Goal: Information Seeking & Learning: Learn about a topic

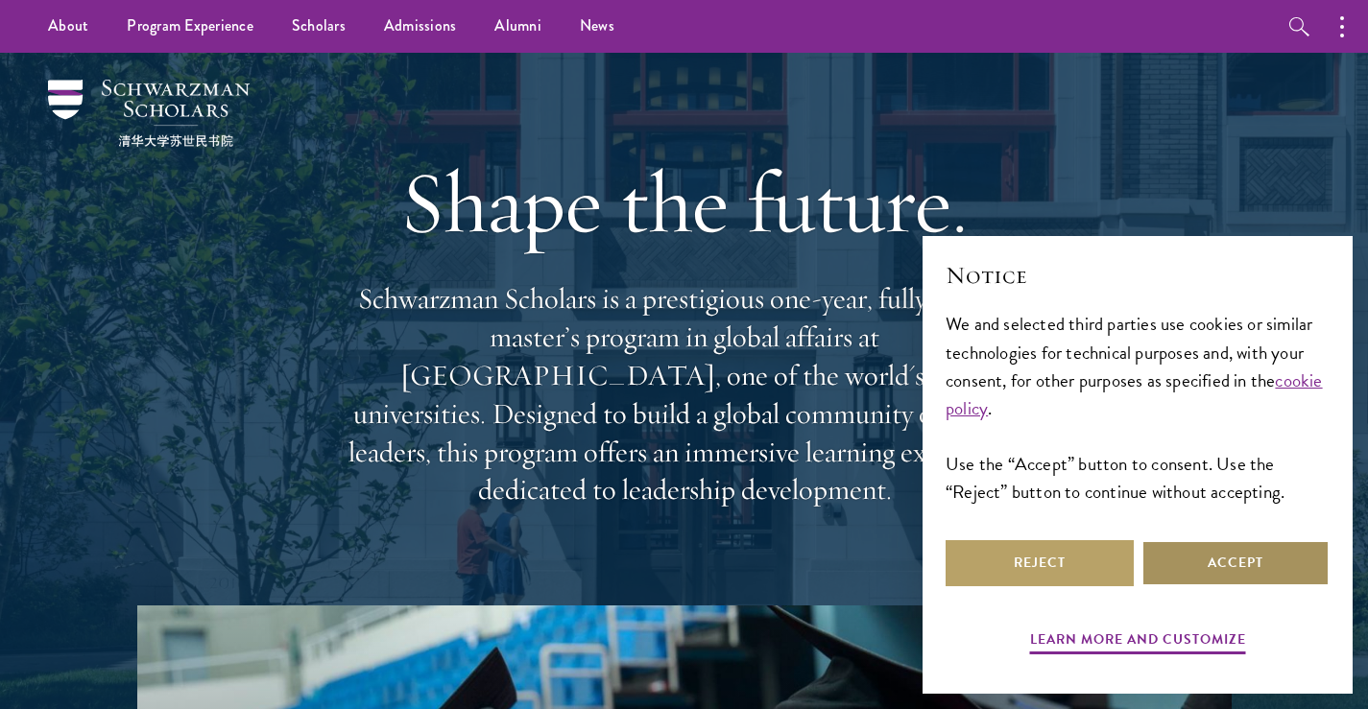
click at [1190, 583] on button "Accept" at bounding box center [1235, 563] width 188 height 46
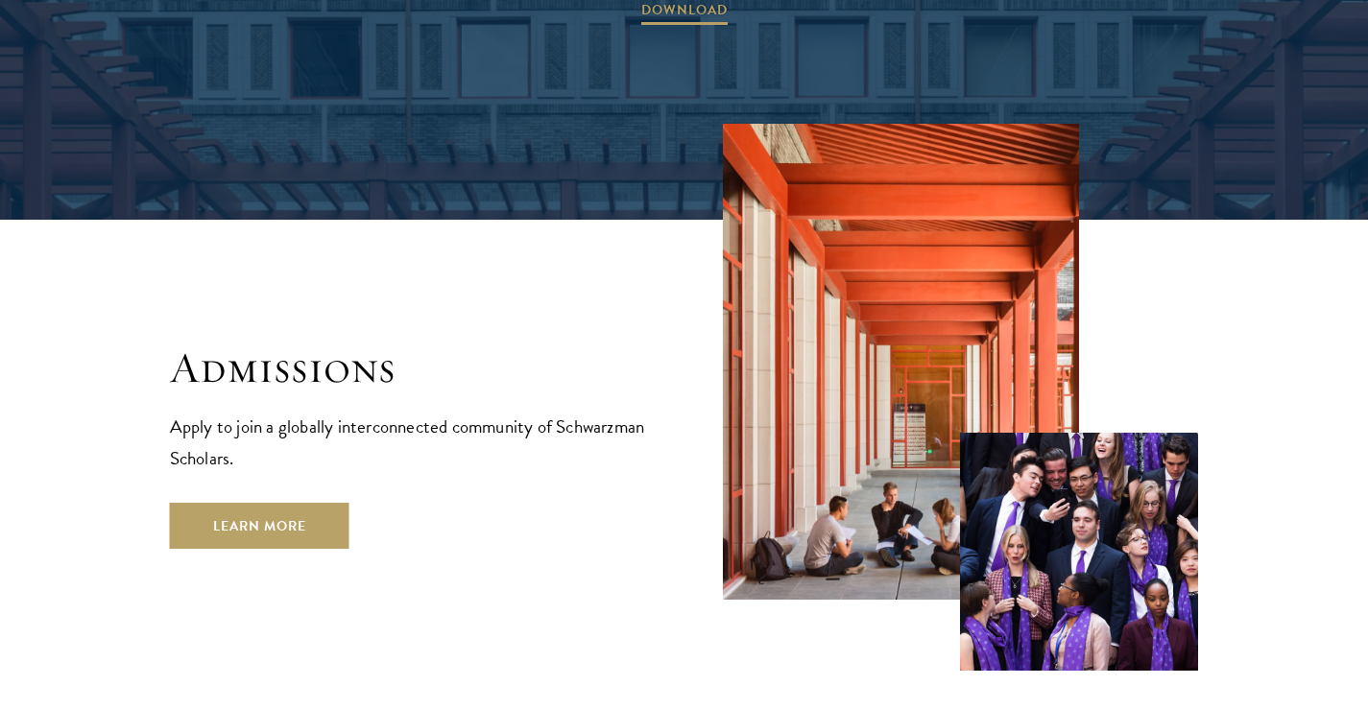
scroll to position [3033, 0]
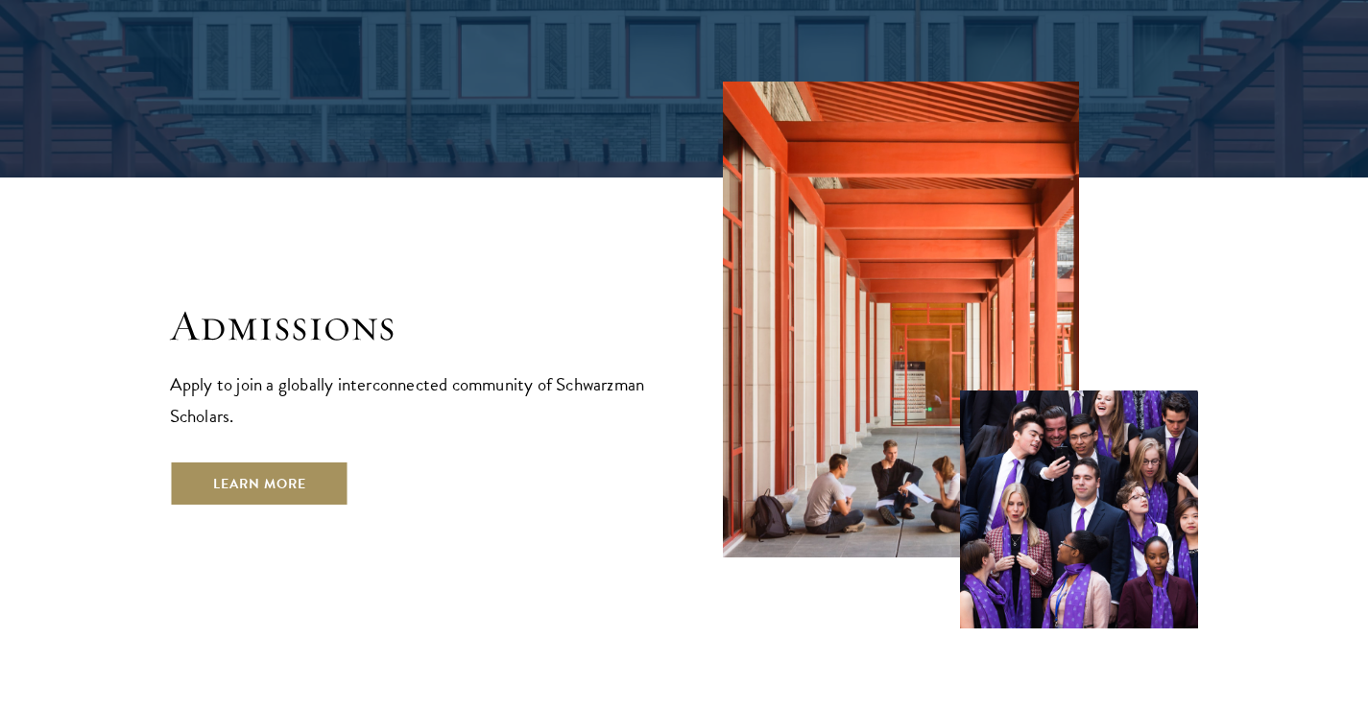
click at [264, 461] on link "Learn More" at bounding box center [259, 484] width 179 height 46
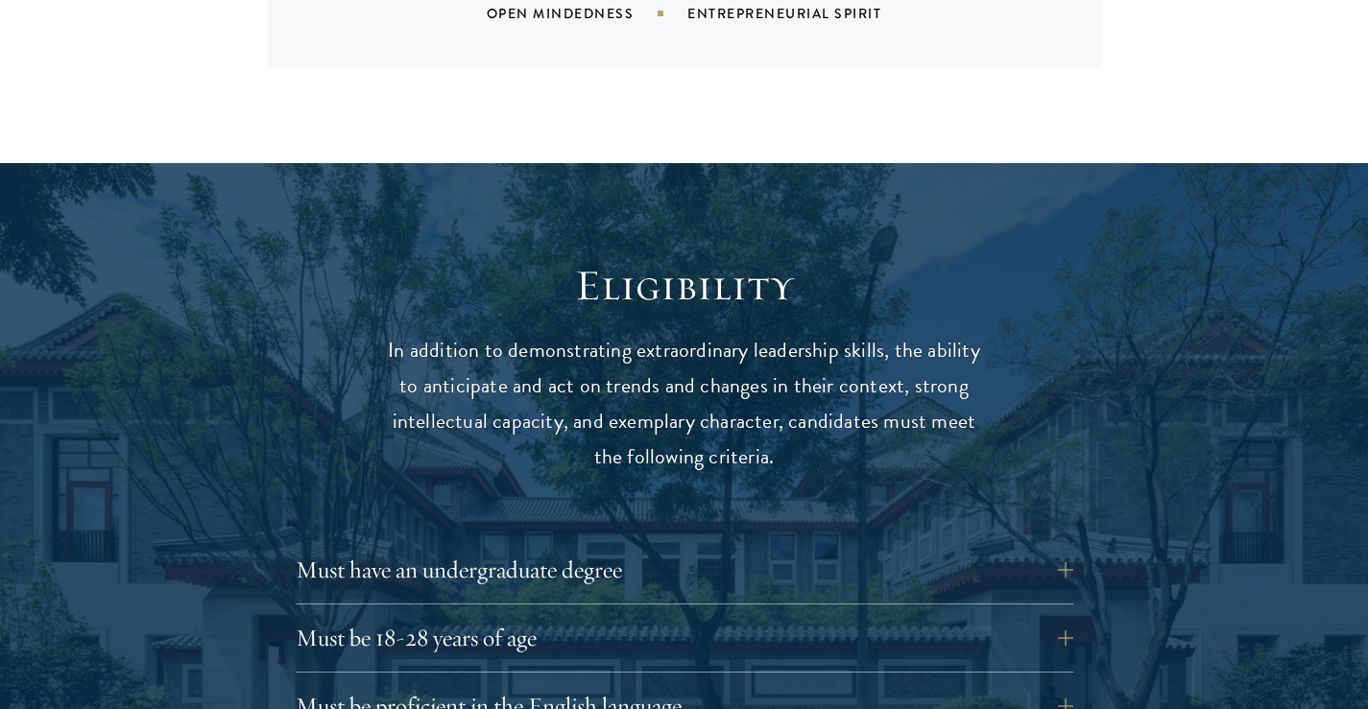
scroll to position [2457, 0]
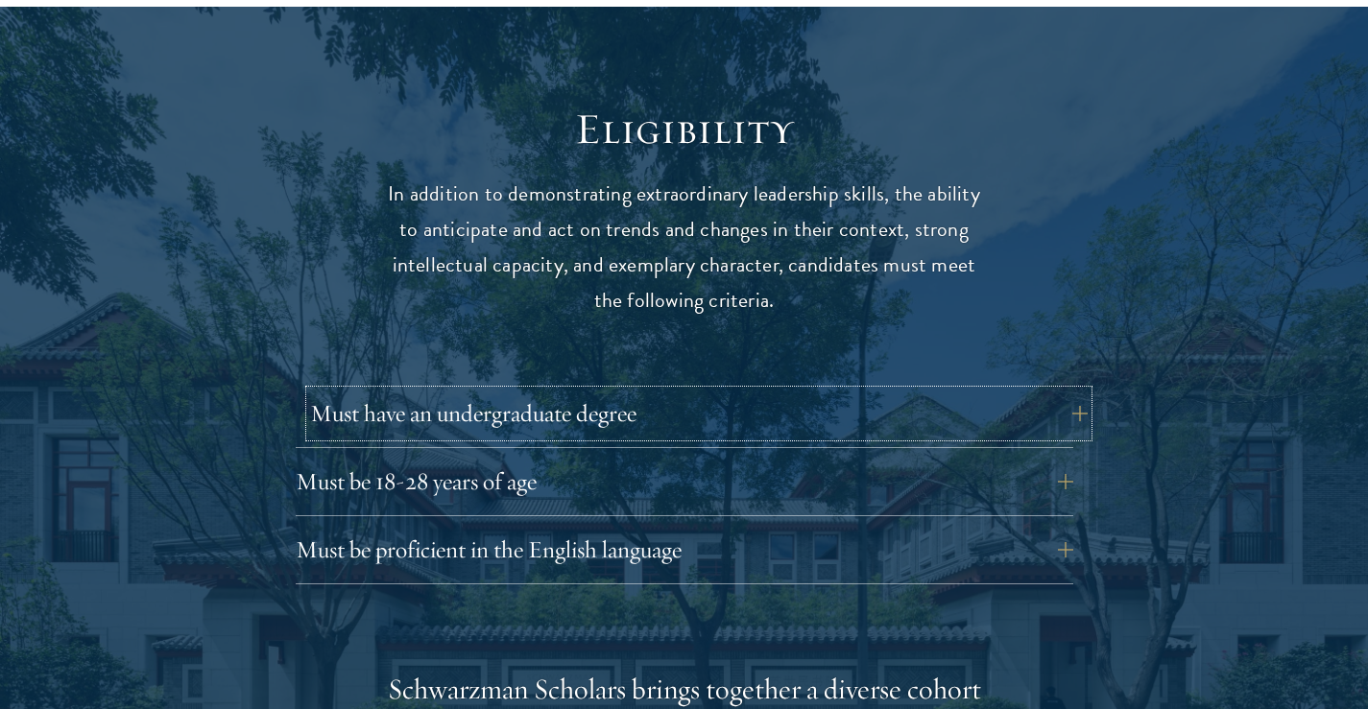
click at [1057, 391] on button "Must have an undergraduate degree" at bounding box center [698, 414] width 777 height 46
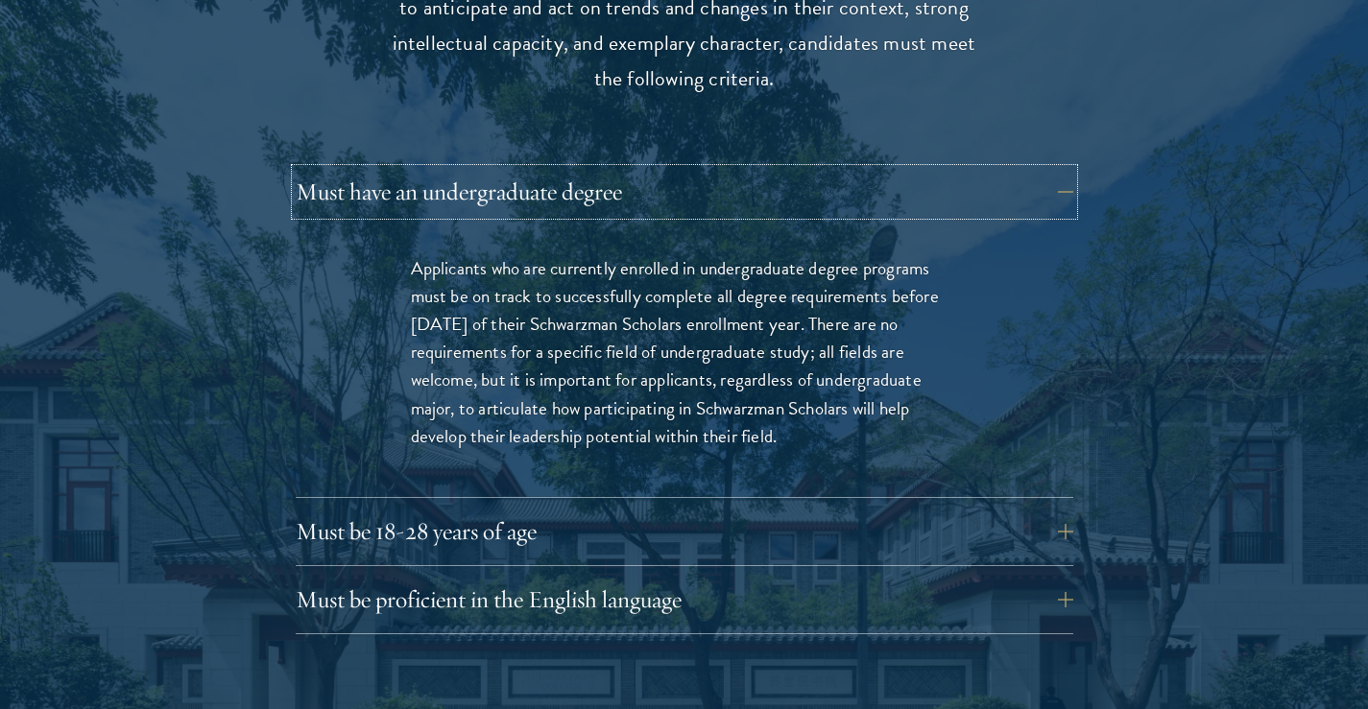
scroll to position [2687, 0]
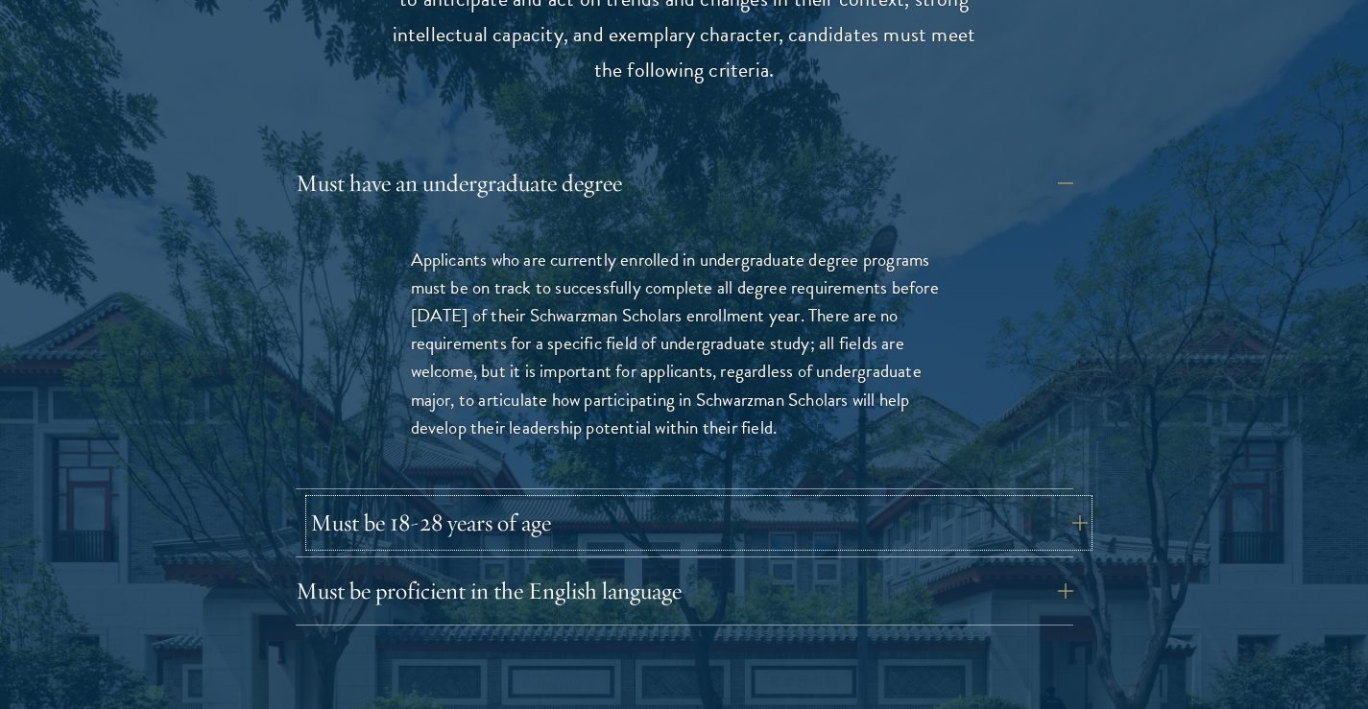
click at [928, 500] on button "Must be 18-28 years of age" at bounding box center [698, 523] width 777 height 46
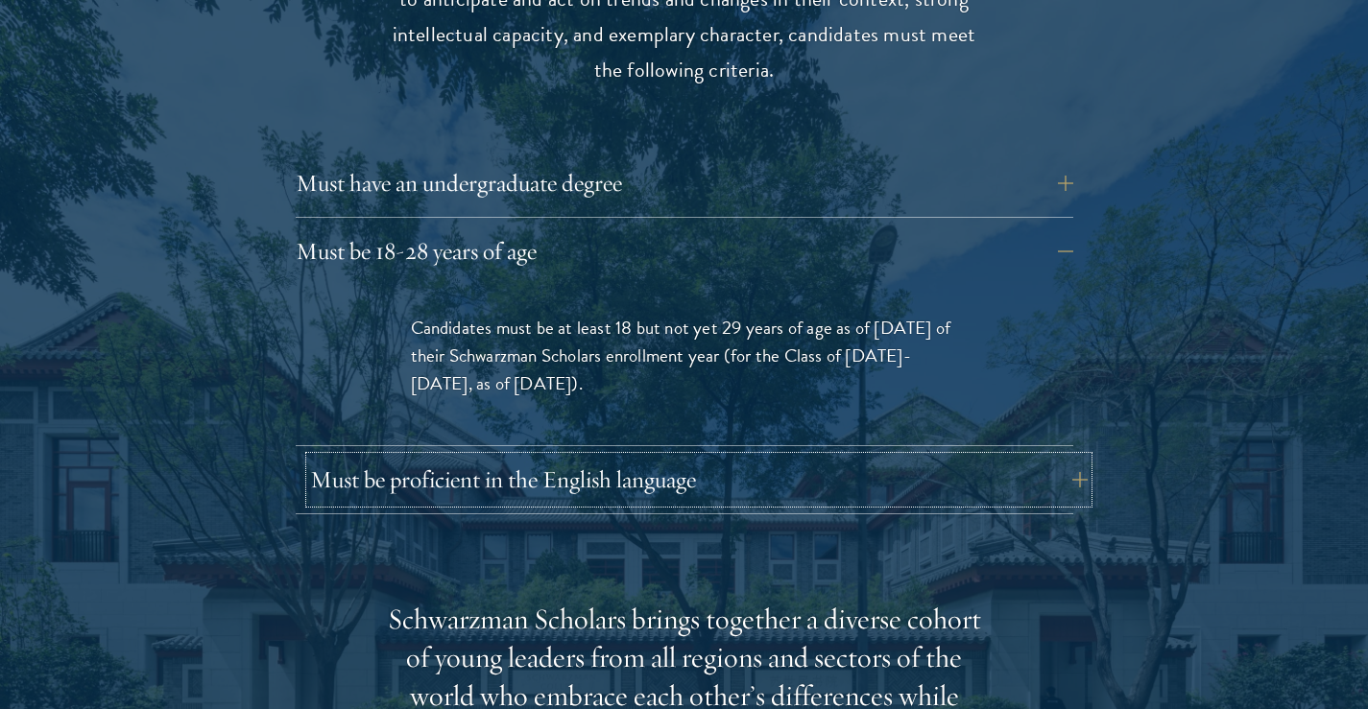
click at [704, 457] on button "Must be proficient in the English language" at bounding box center [698, 480] width 777 height 46
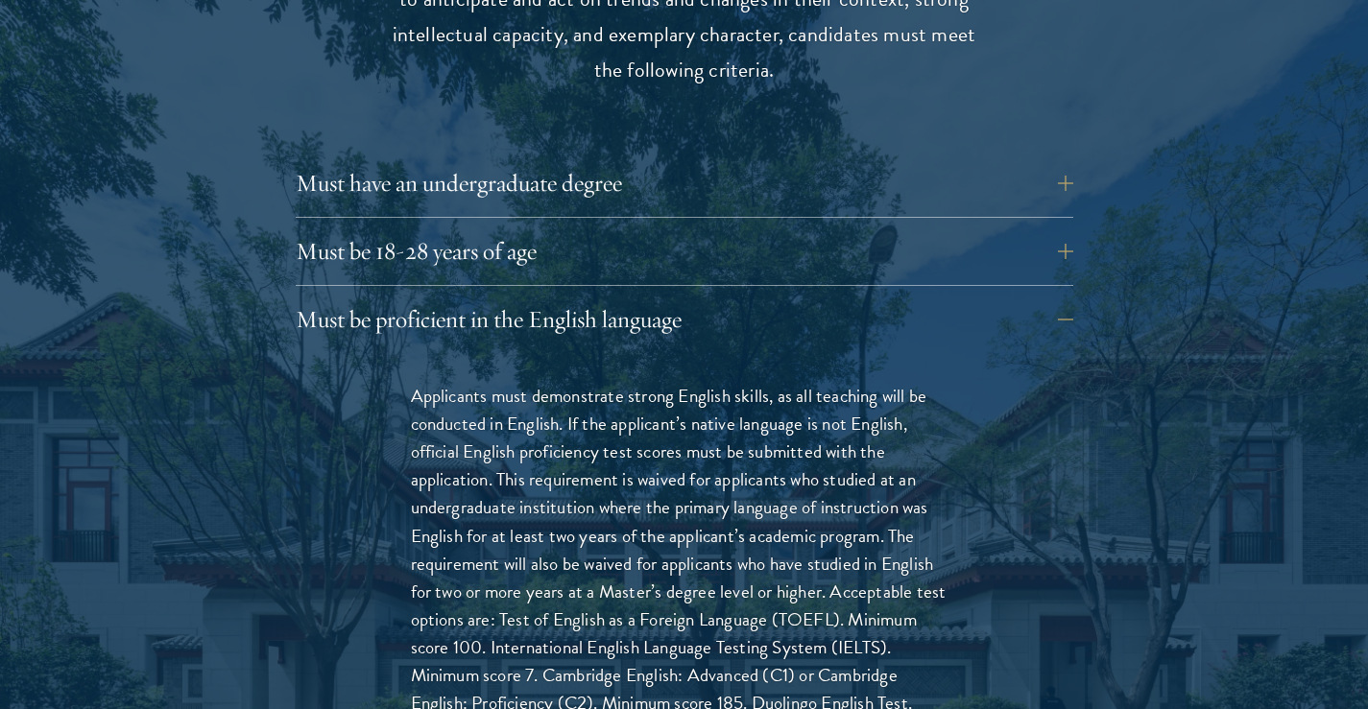
click at [705, 382] on p "Applicants must demonstrate strong English skills, as all teaching will be cond…" at bounding box center [684, 563] width 547 height 363
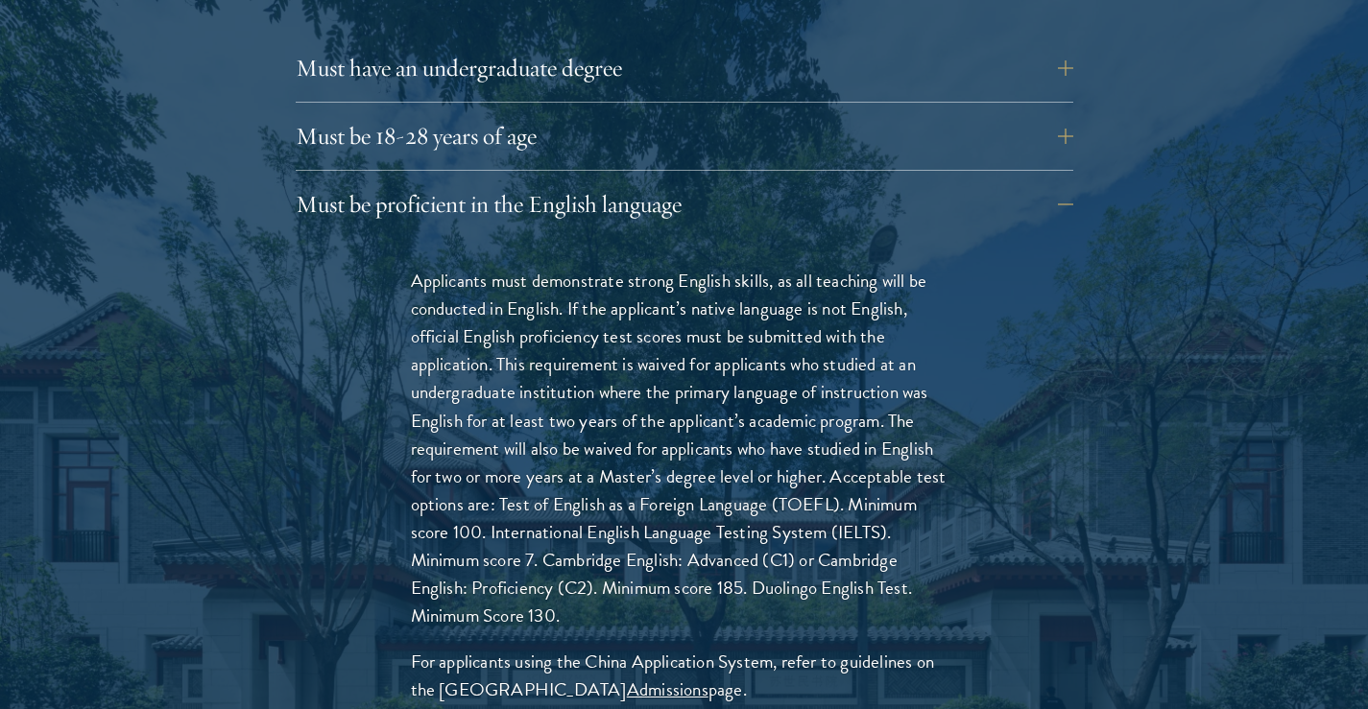
scroll to position [2841, 0]
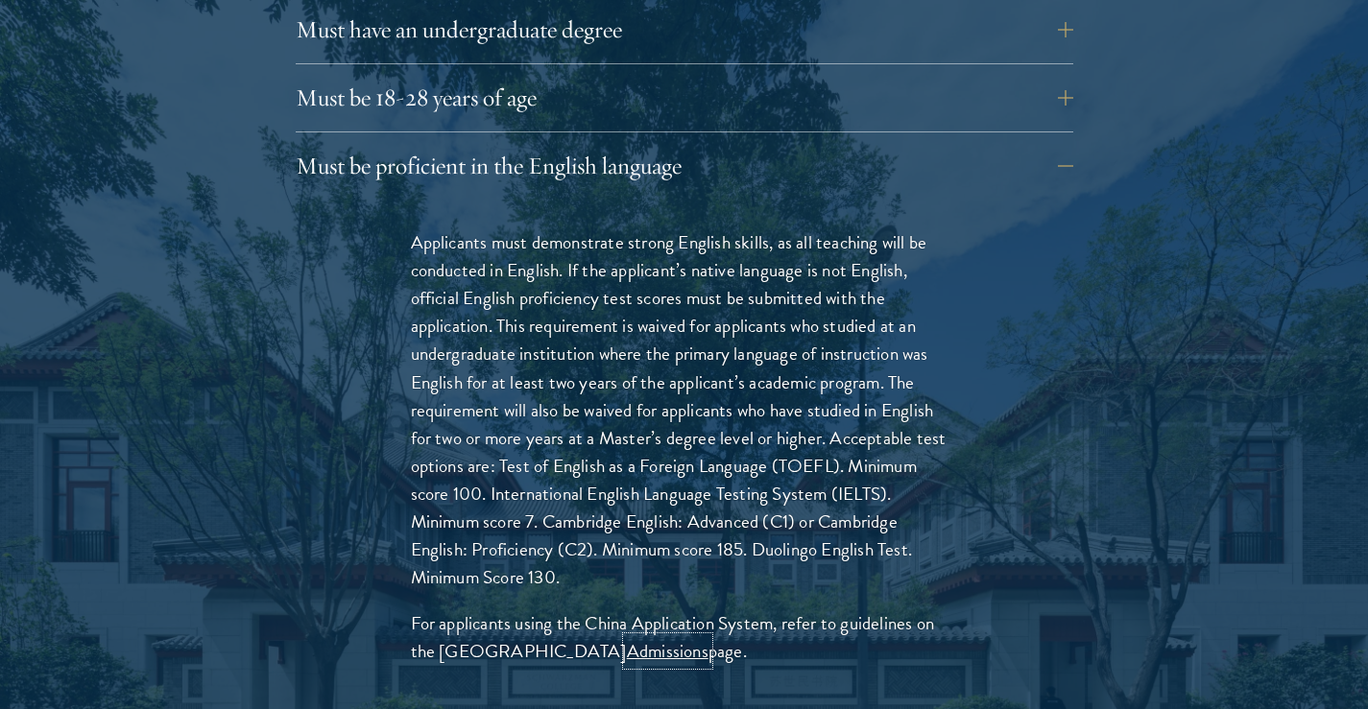
click at [627, 637] on link "Admissions" at bounding box center [668, 651] width 82 height 28
click at [656, 334] on p "Applicants must demonstrate strong English skills, as all teaching will be cond…" at bounding box center [684, 409] width 547 height 363
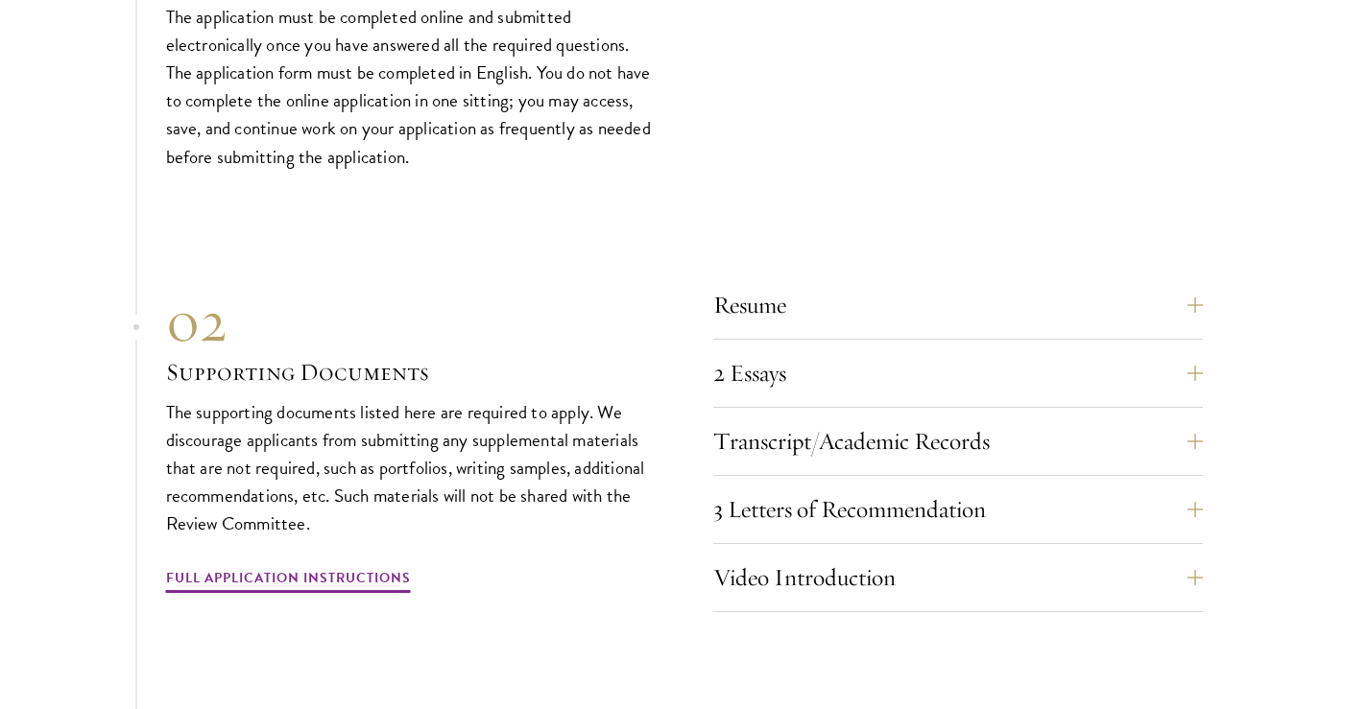
scroll to position [6450, 0]
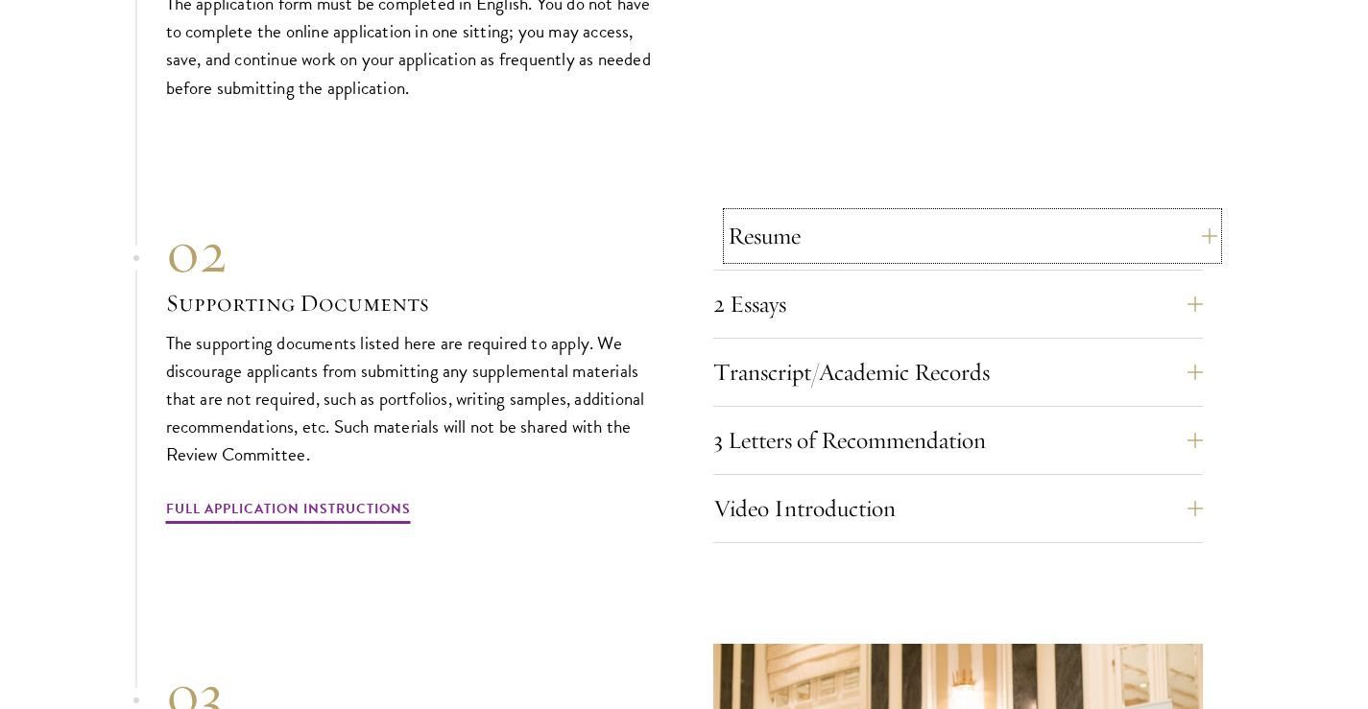
click at [893, 213] on button "Resume" at bounding box center [971, 236] width 489 height 46
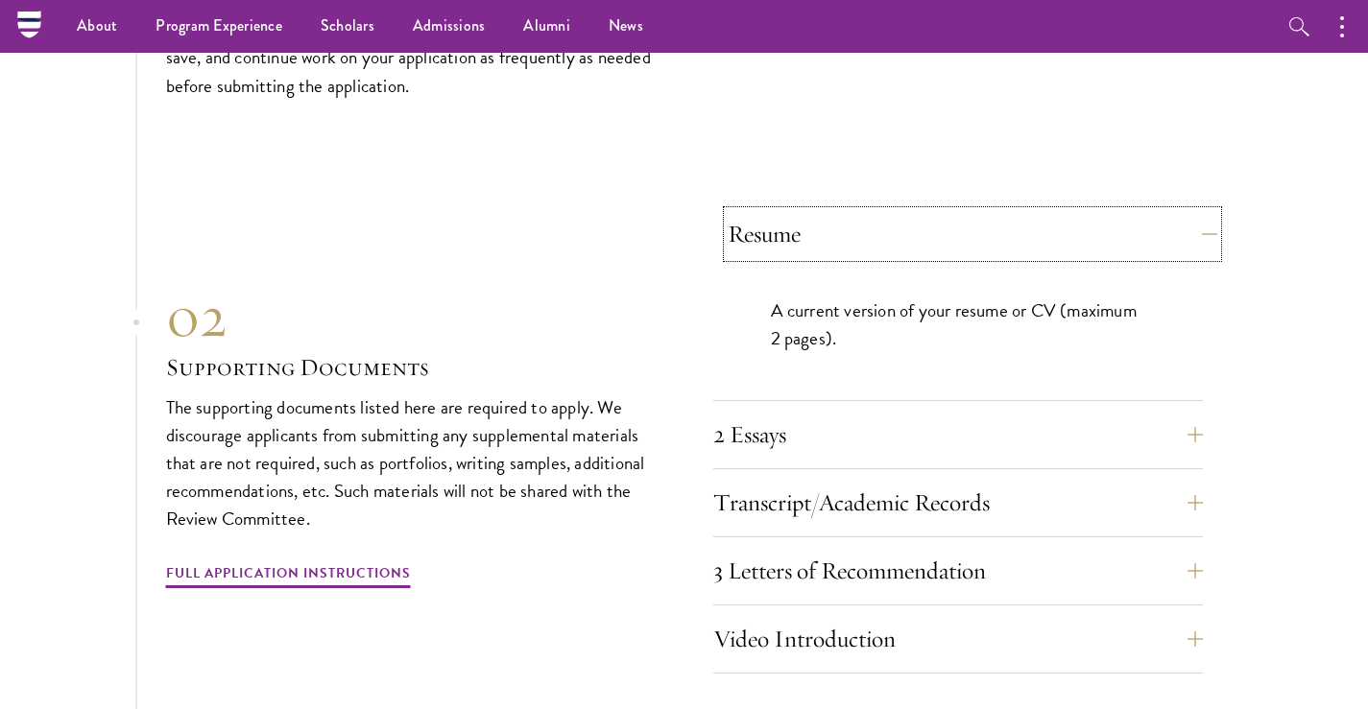
scroll to position [5936, 0]
click at [893, 213] on button "Resume" at bounding box center [971, 236] width 489 height 46
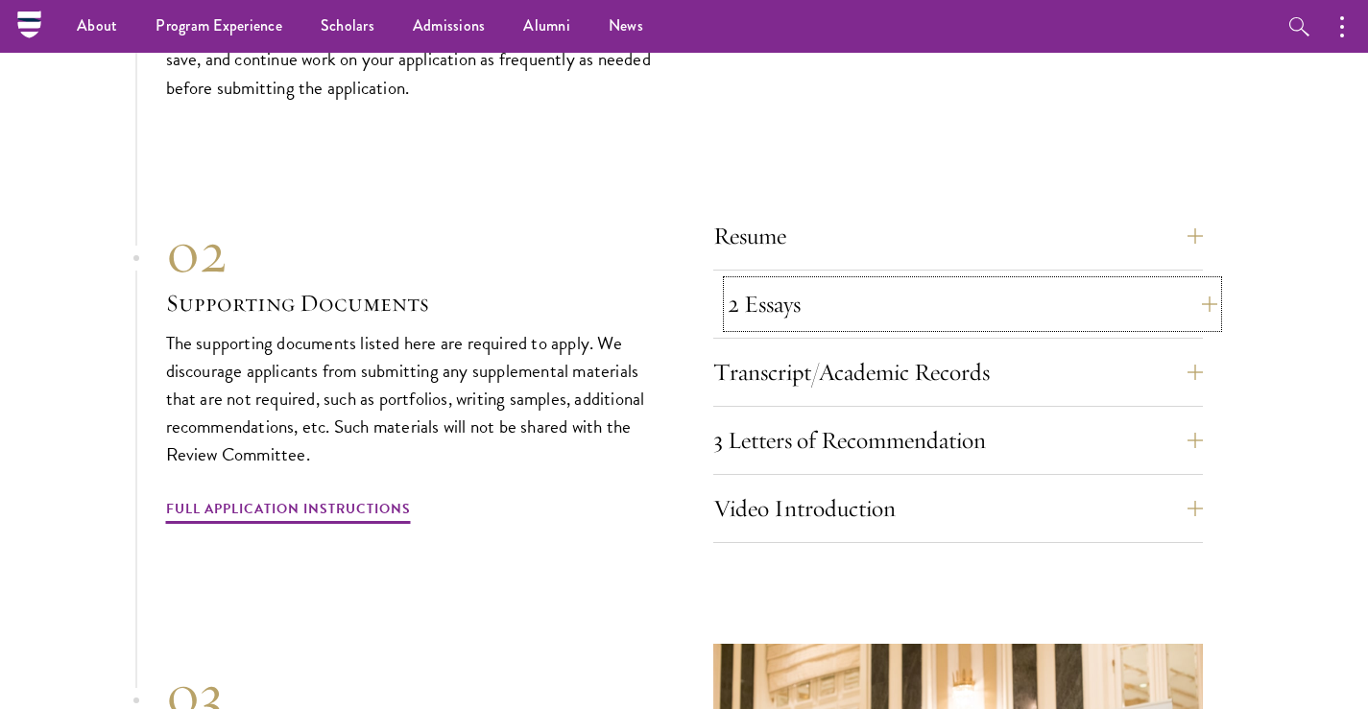
click at [842, 283] on button "2 Essays" at bounding box center [971, 304] width 489 height 46
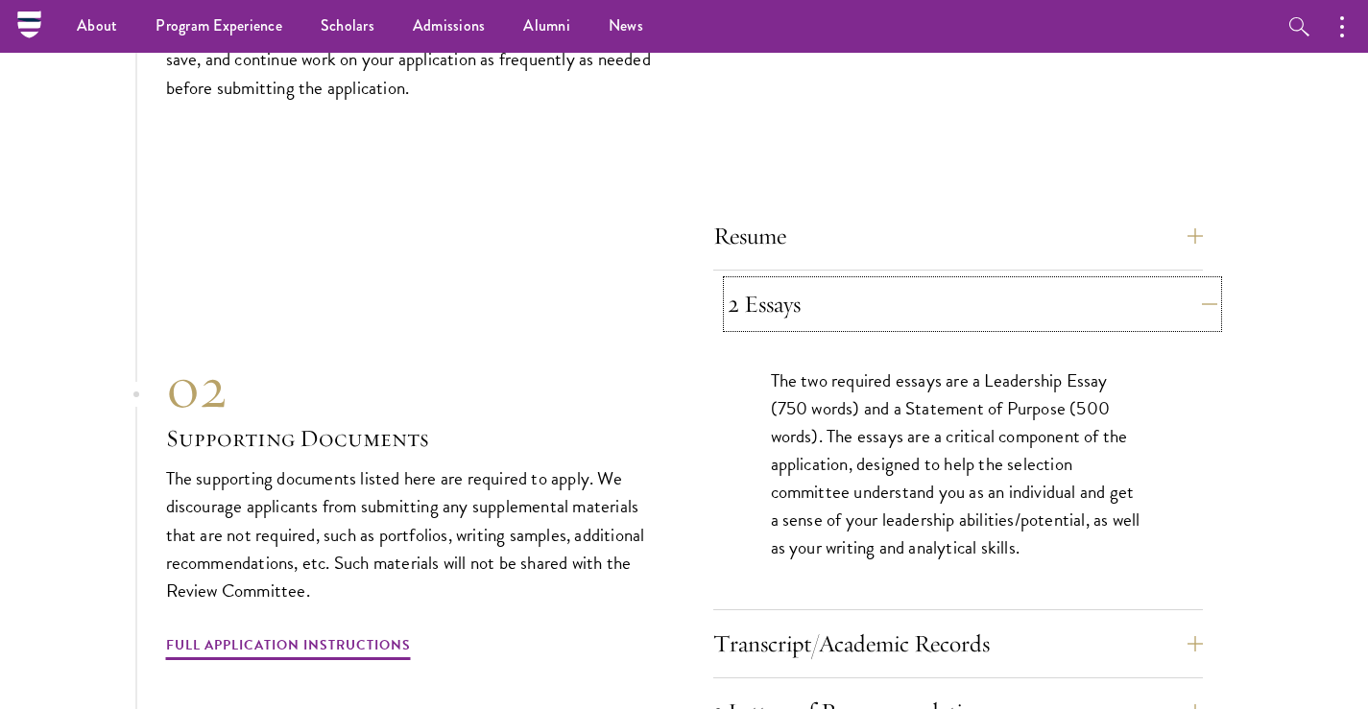
click at [842, 283] on button "2 Essays" at bounding box center [971, 304] width 489 height 46
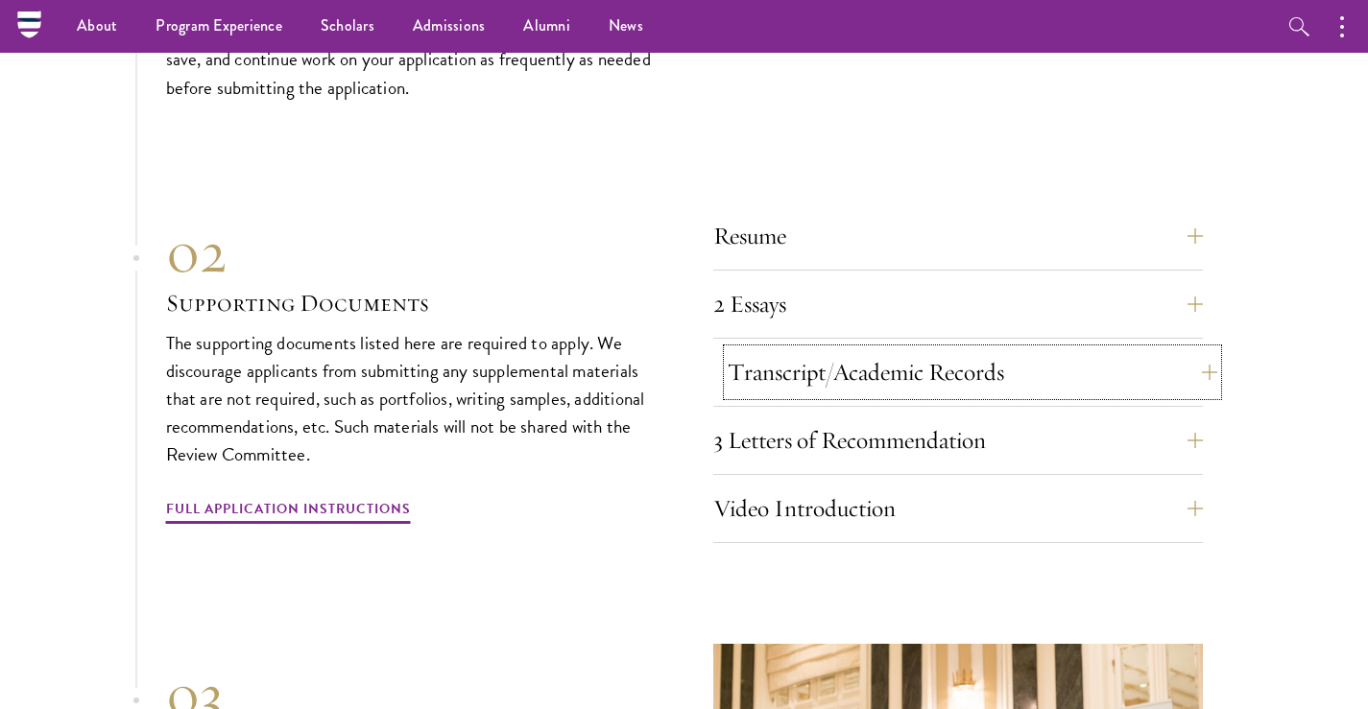
click at [805, 349] on button "Transcript/Academic Records" at bounding box center [971, 372] width 489 height 46
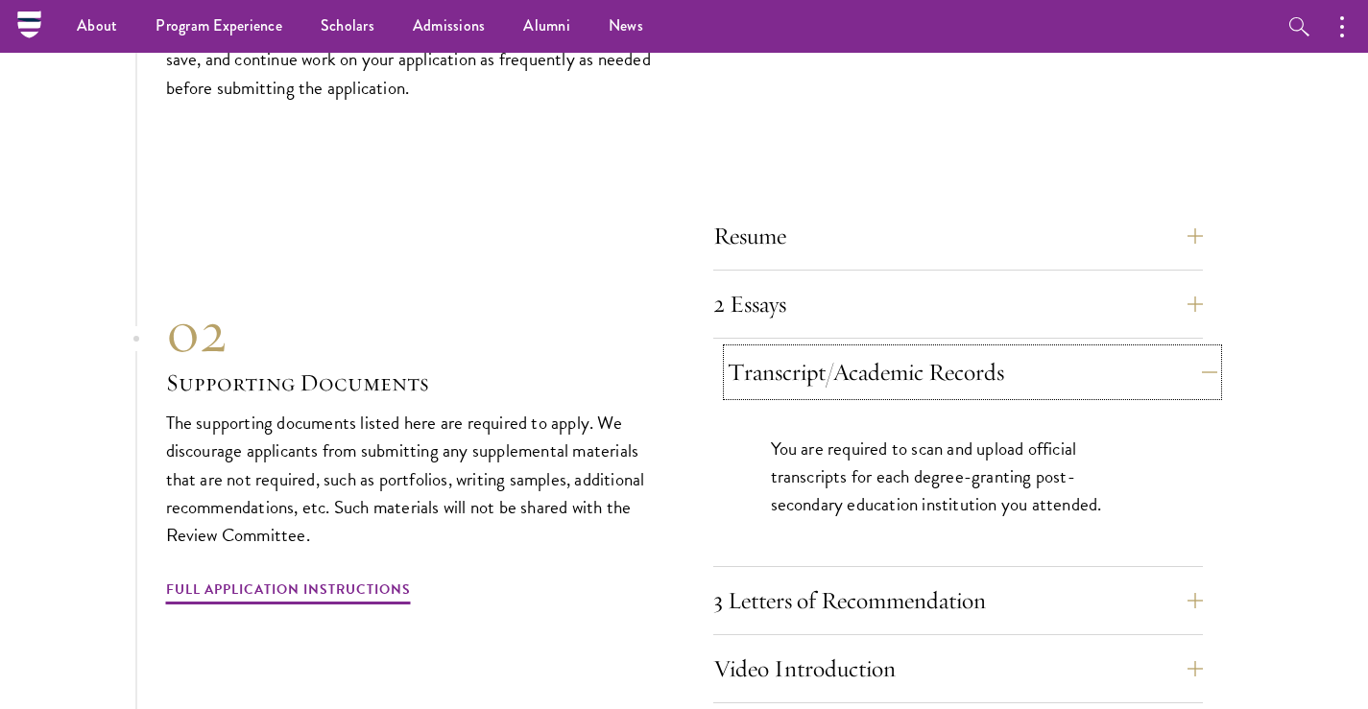
click at [805, 349] on button "Transcript/Academic Records" at bounding box center [971, 372] width 489 height 46
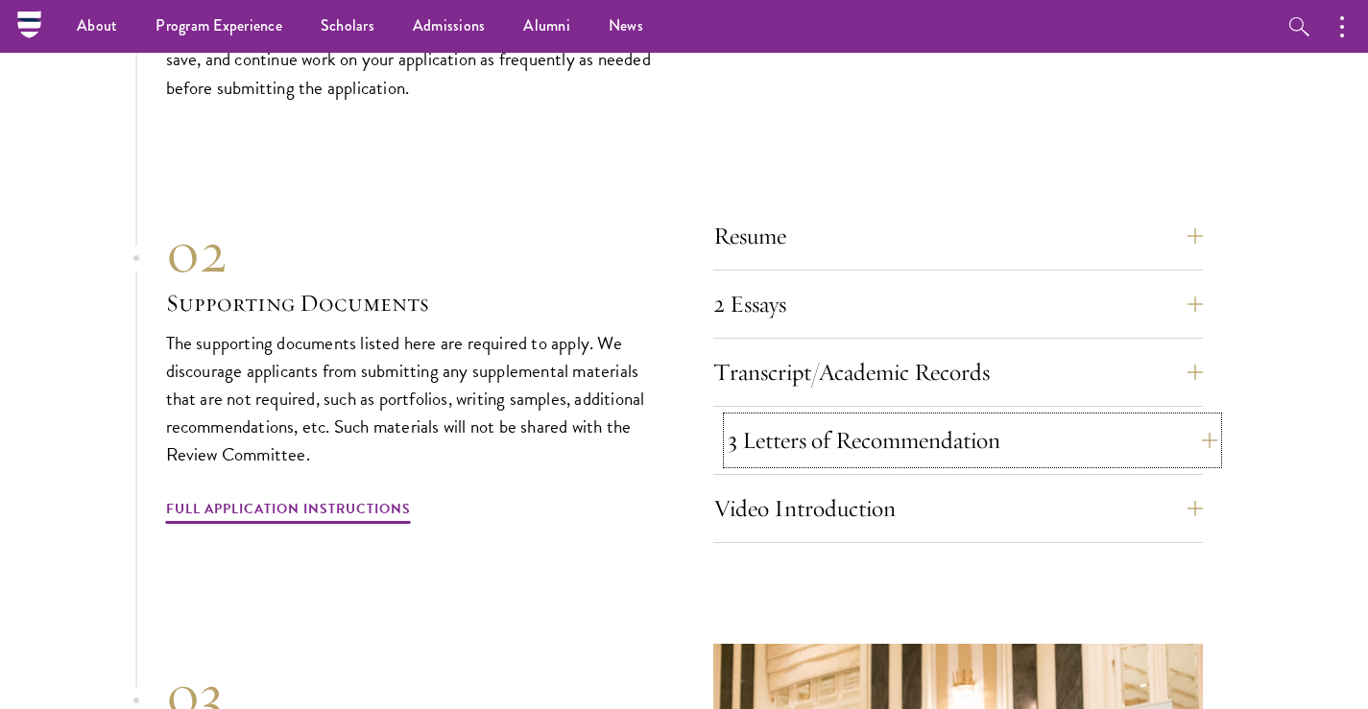
click at [772, 417] on button "3 Letters of Recommendation" at bounding box center [971, 440] width 489 height 46
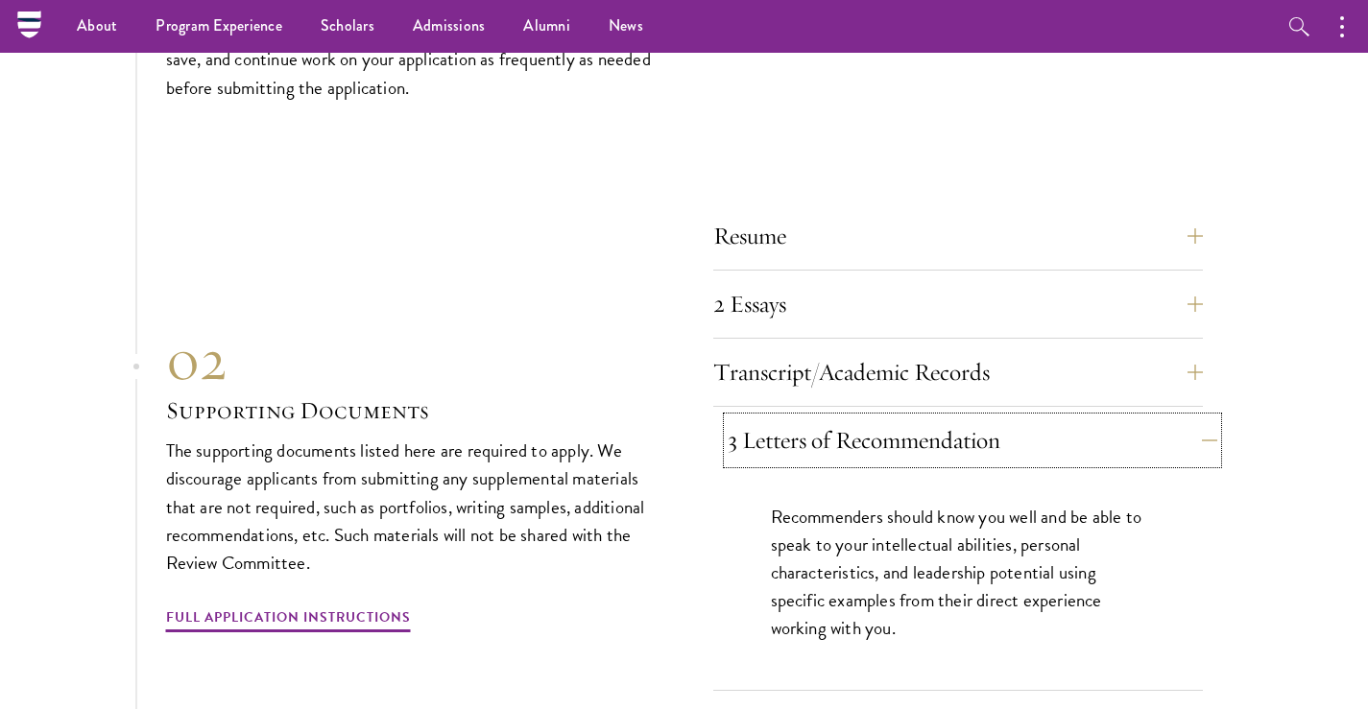
click at [772, 417] on button "3 Letters of Recommendation" at bounding box center [971, 440] width 489 height 46
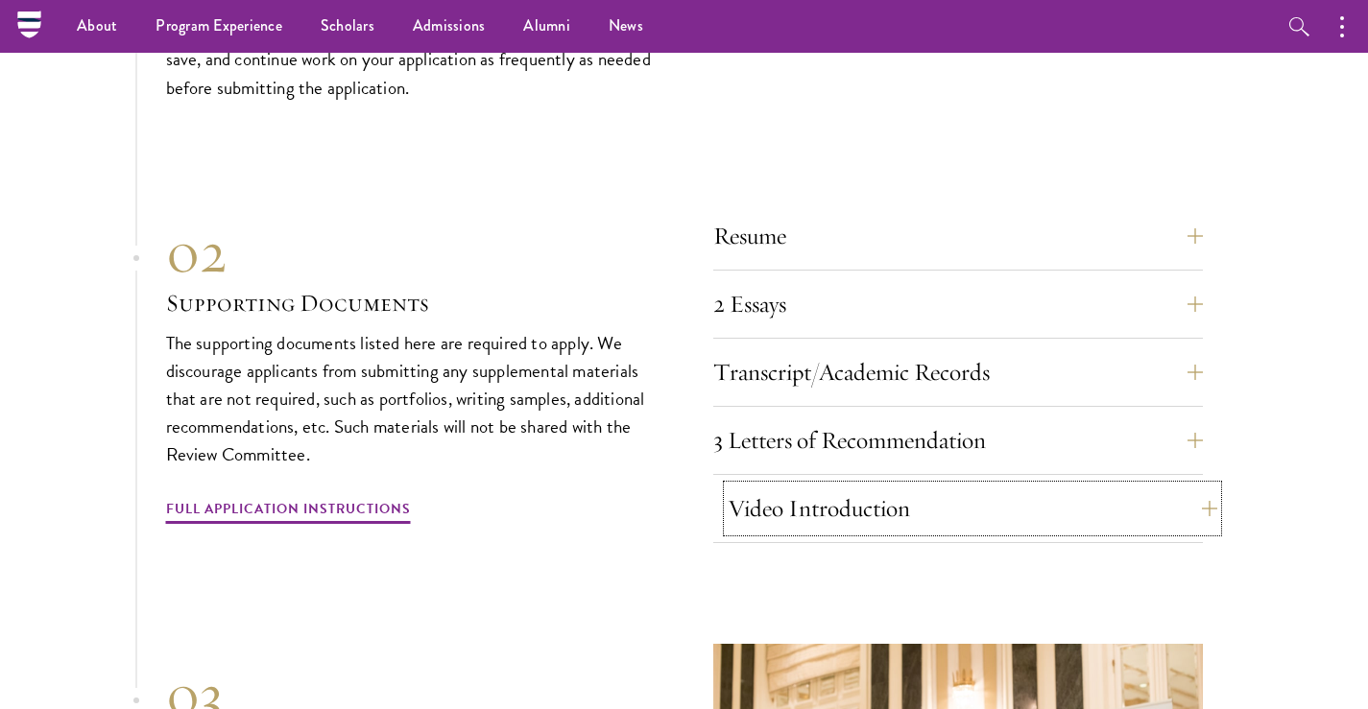
click at [741, 486] on button "Video Introduction" at bounding box center [971, 509] width 489 height 46
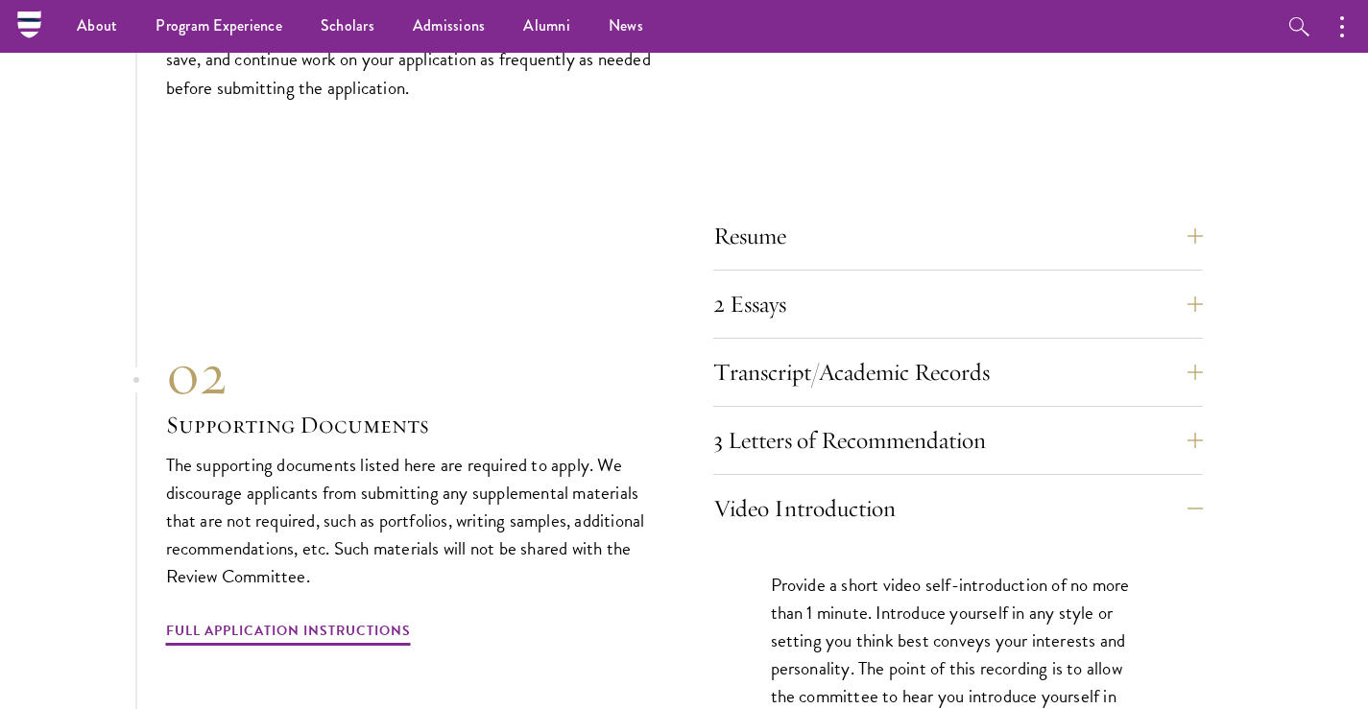
click at [1331, 346] on section "01 Online Application 01 Online Application The application must be completed o…" at bounding box center [684, 538] width 1368 height 1432
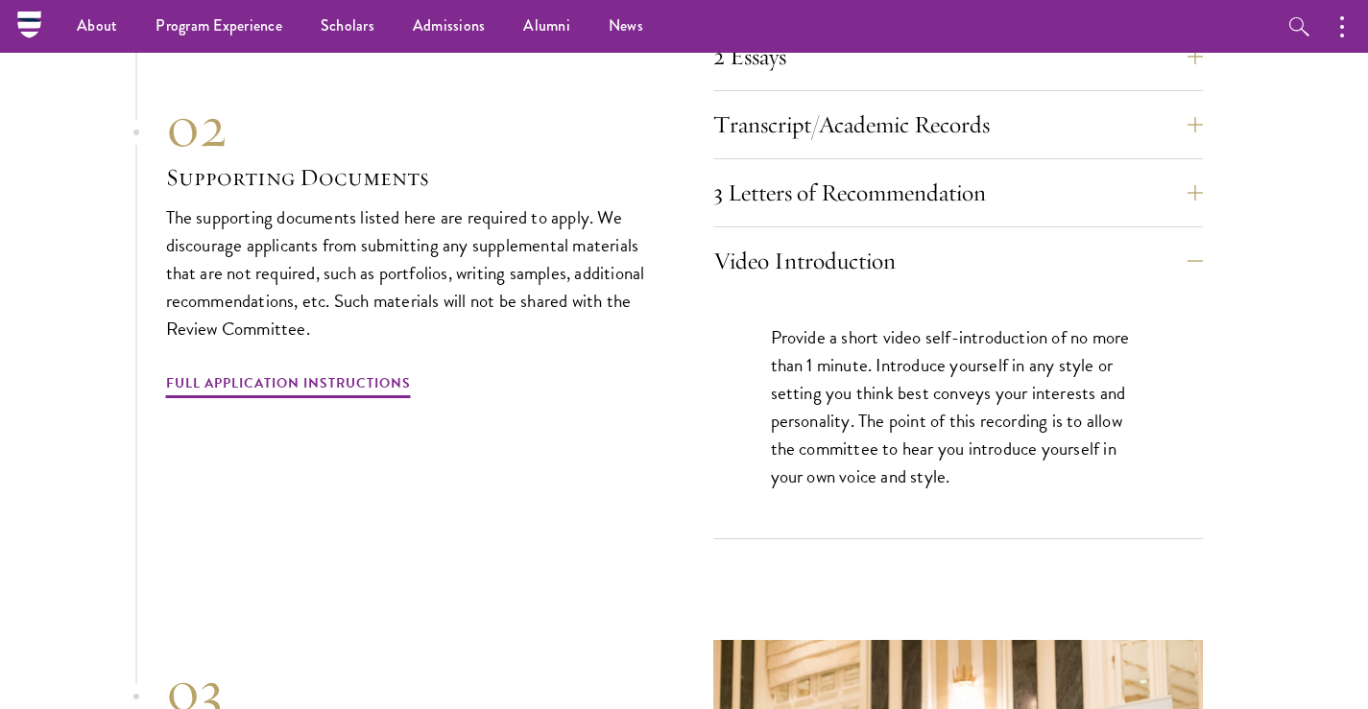
scroll to position [6128, 0]
